Goal: Find contact information: Find contact information

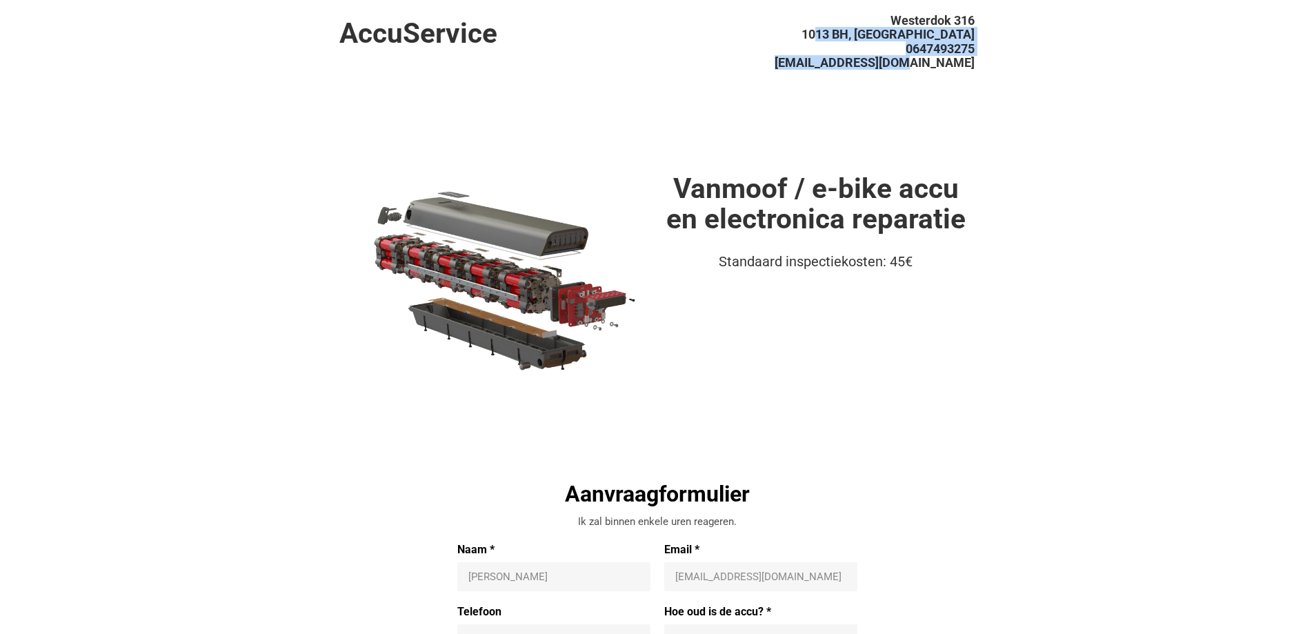
drag, startPoint x: 978, startPoint y: 52, endPoint x: 867, endPoint y: 38, distance: 112.0
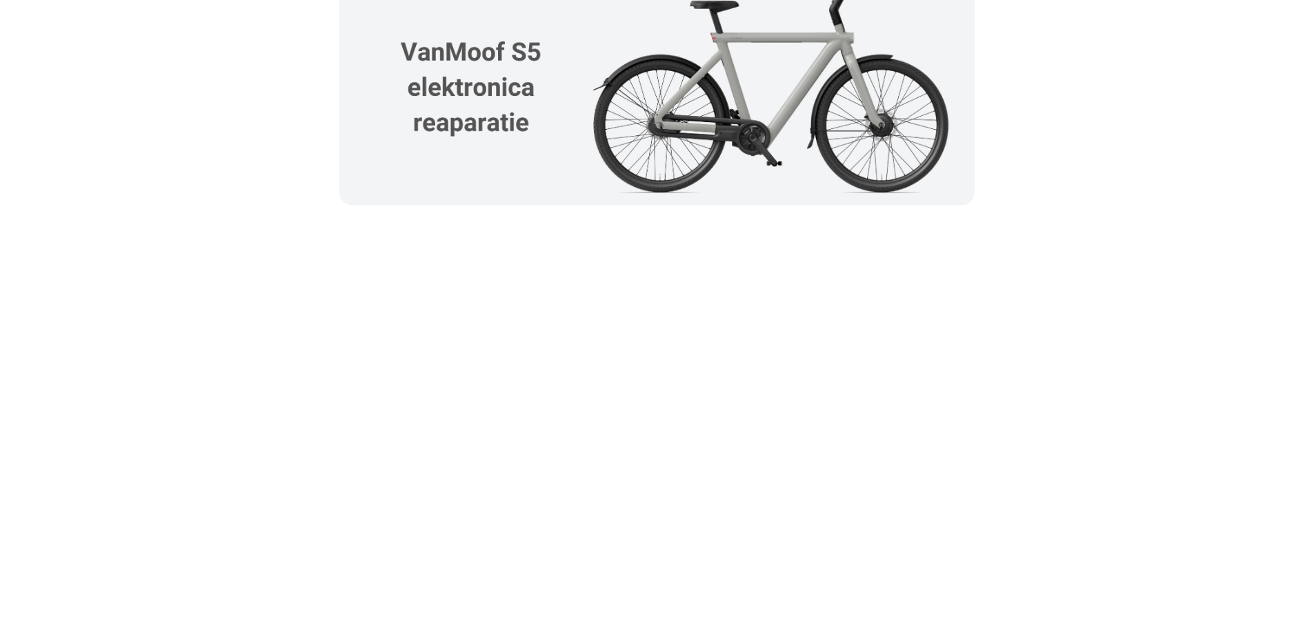
scroll to position [1816, 0]
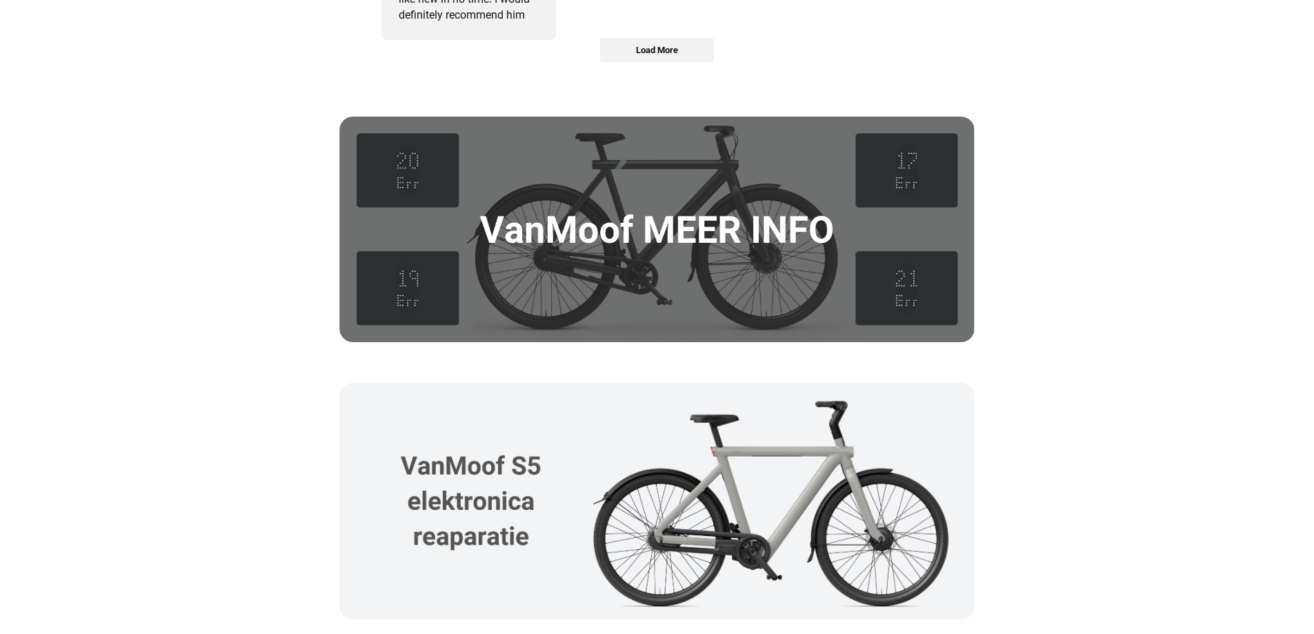
click at [621, 204] on img at bounding box center [656, 230] width 635 height 226
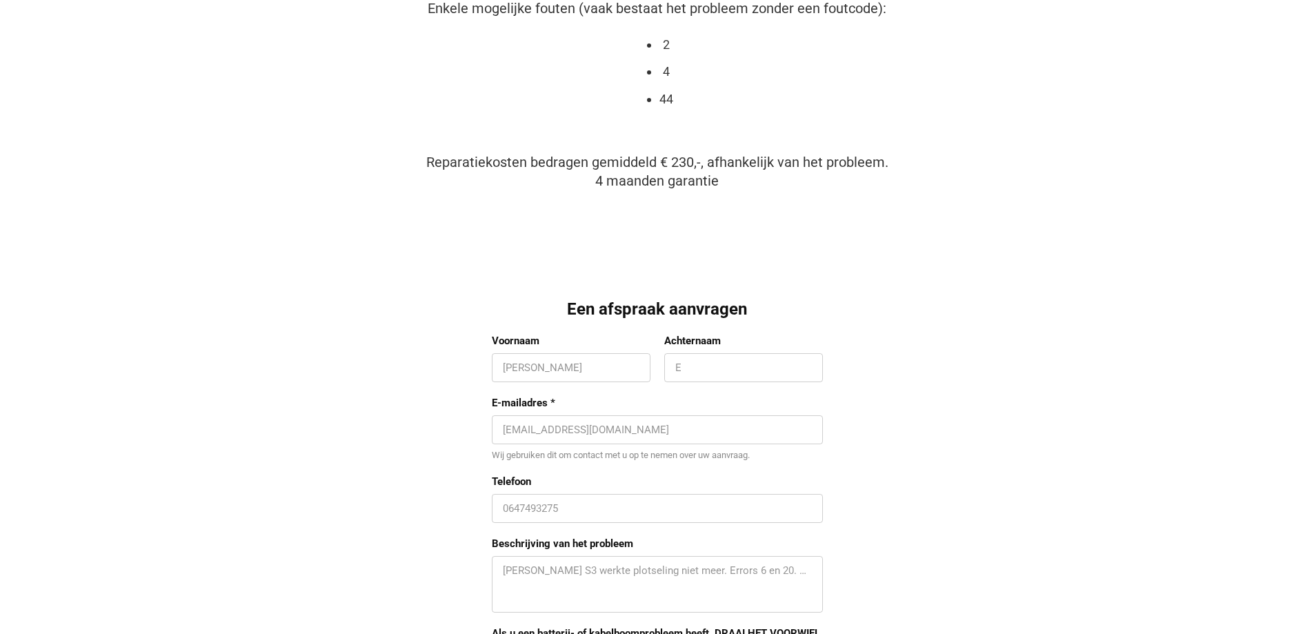
scroll to position [1241, 0]
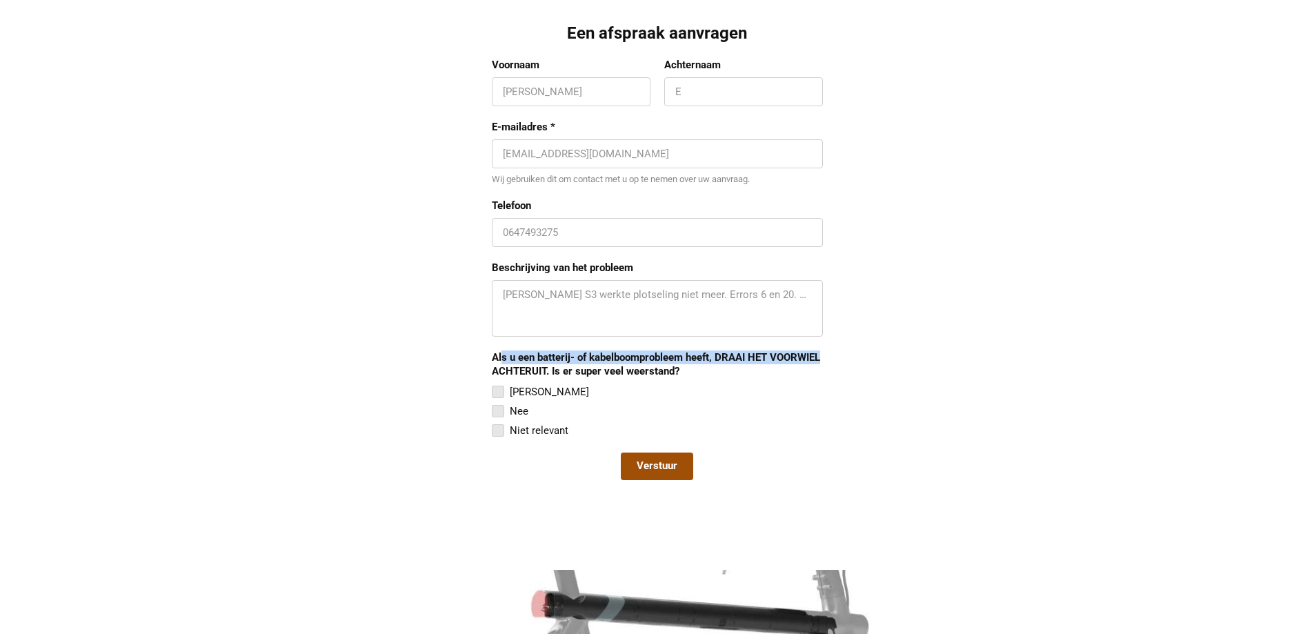
drag, startPoint x: 554, startPoint y: 356, endPoint x: 827, endPoint y: 361, distance: 273.1
click at [827, 361] on div "Een afspraak aanvragen Voornaam Ernest Achternaam E E-mailadres * info@accuserv…" at bounding box center [656, 260] width 635 height 475
